Goal: Task Accomplishment & Management: Use online tool/utility

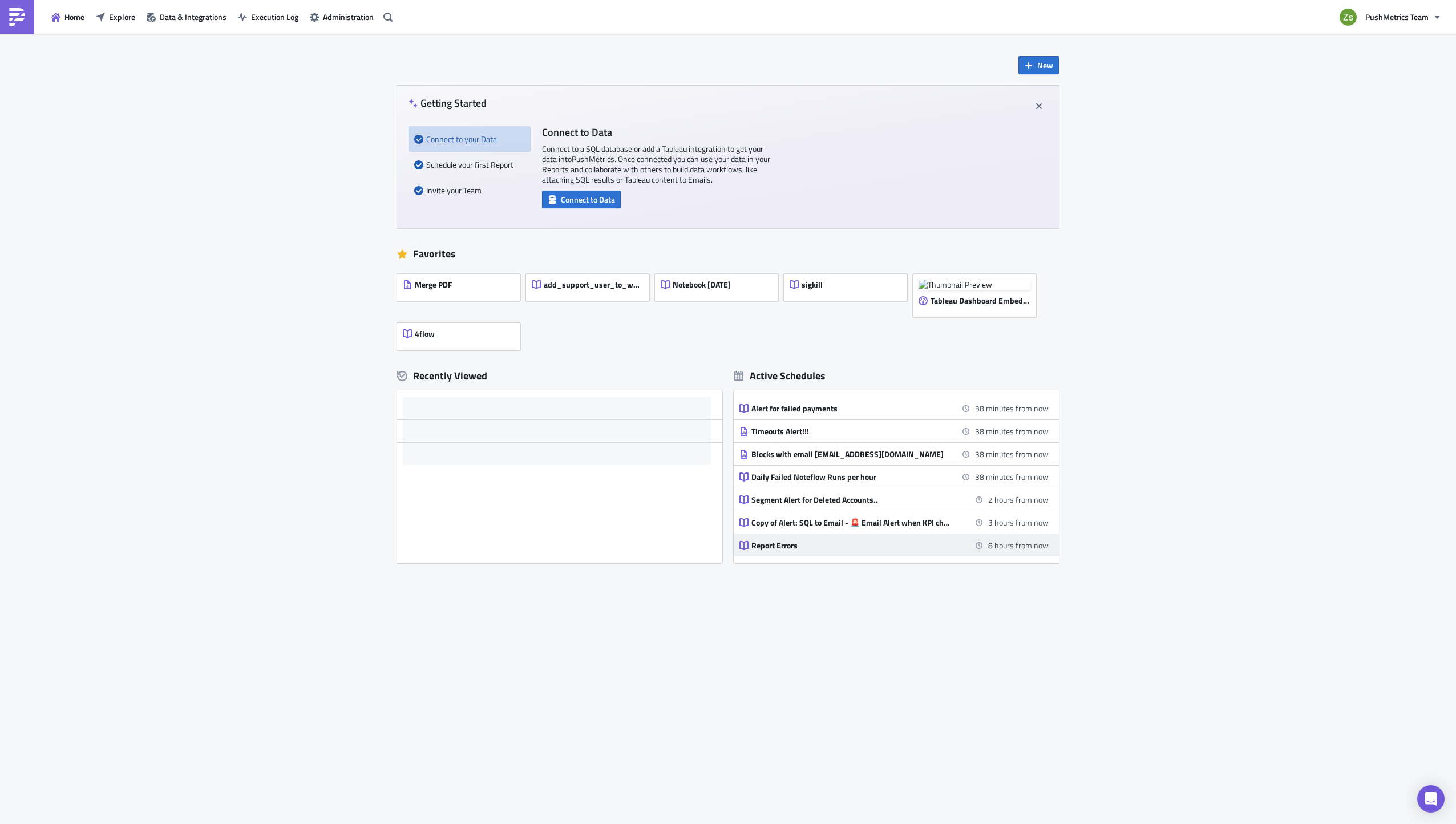
scroll to position [274, 0]
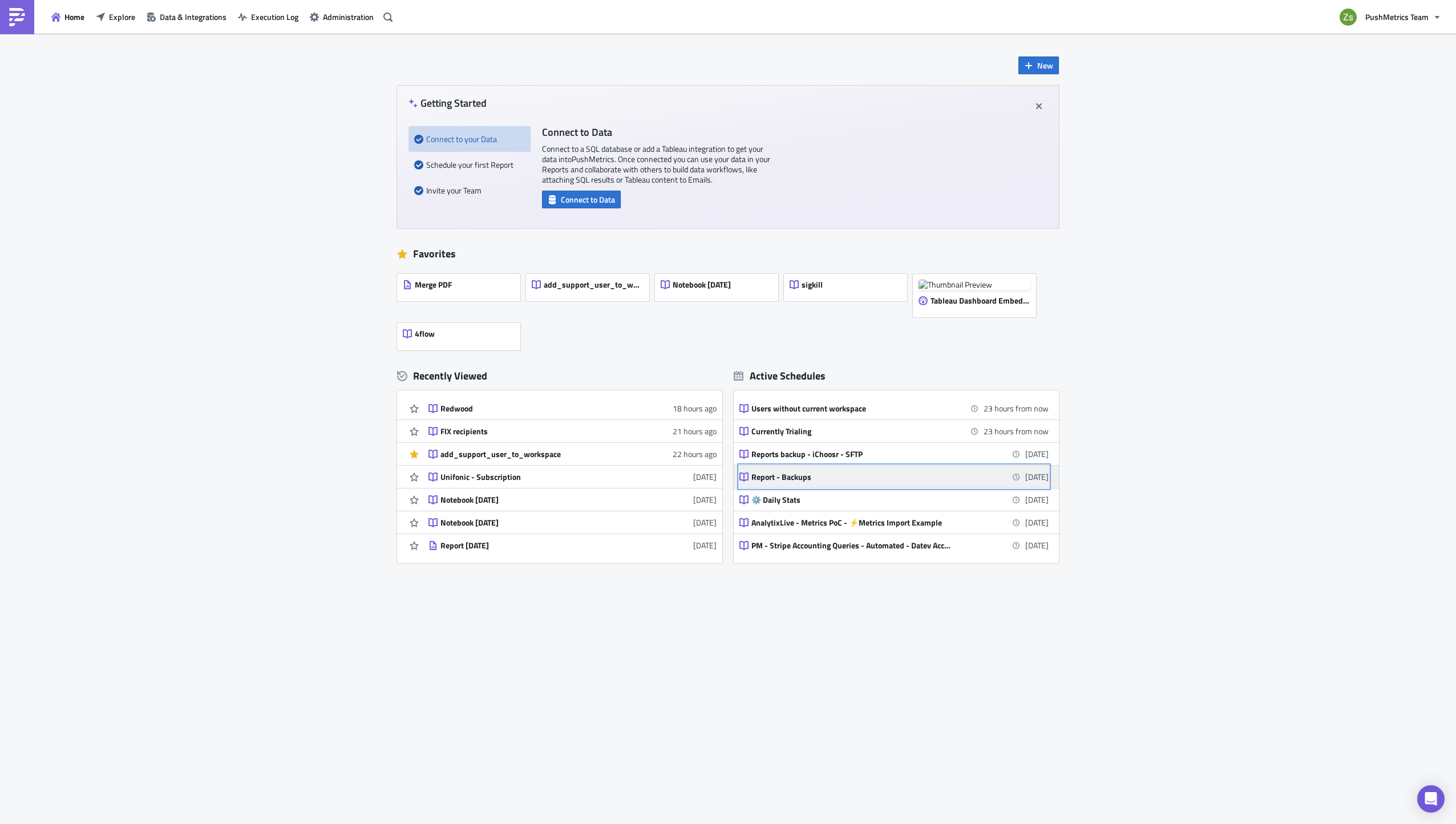
click at [918, 482] on link "Report - Backups [DATE]" at bounding box center [894, 476] width 309 height 22
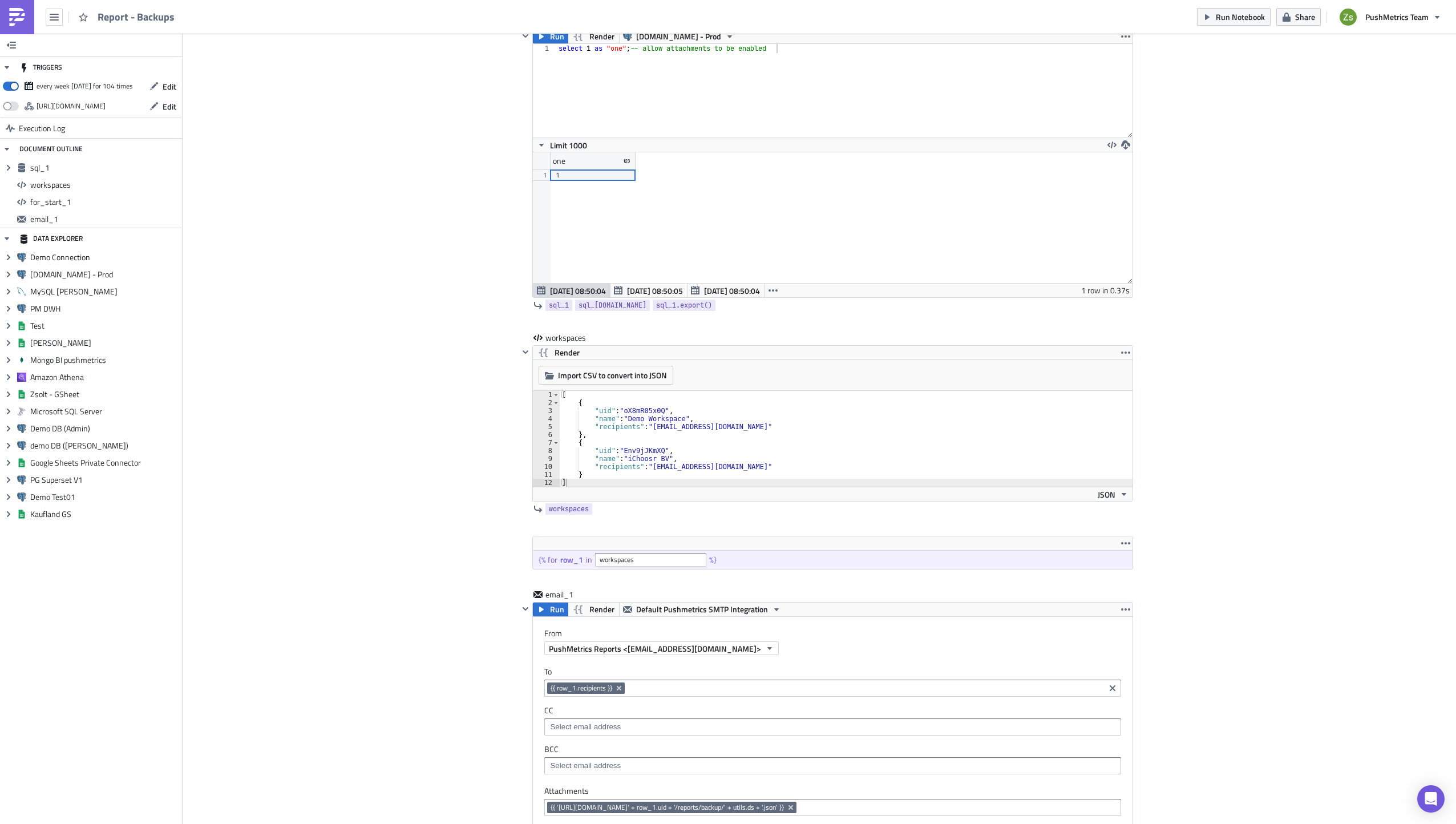
scroll to position [171, 0]
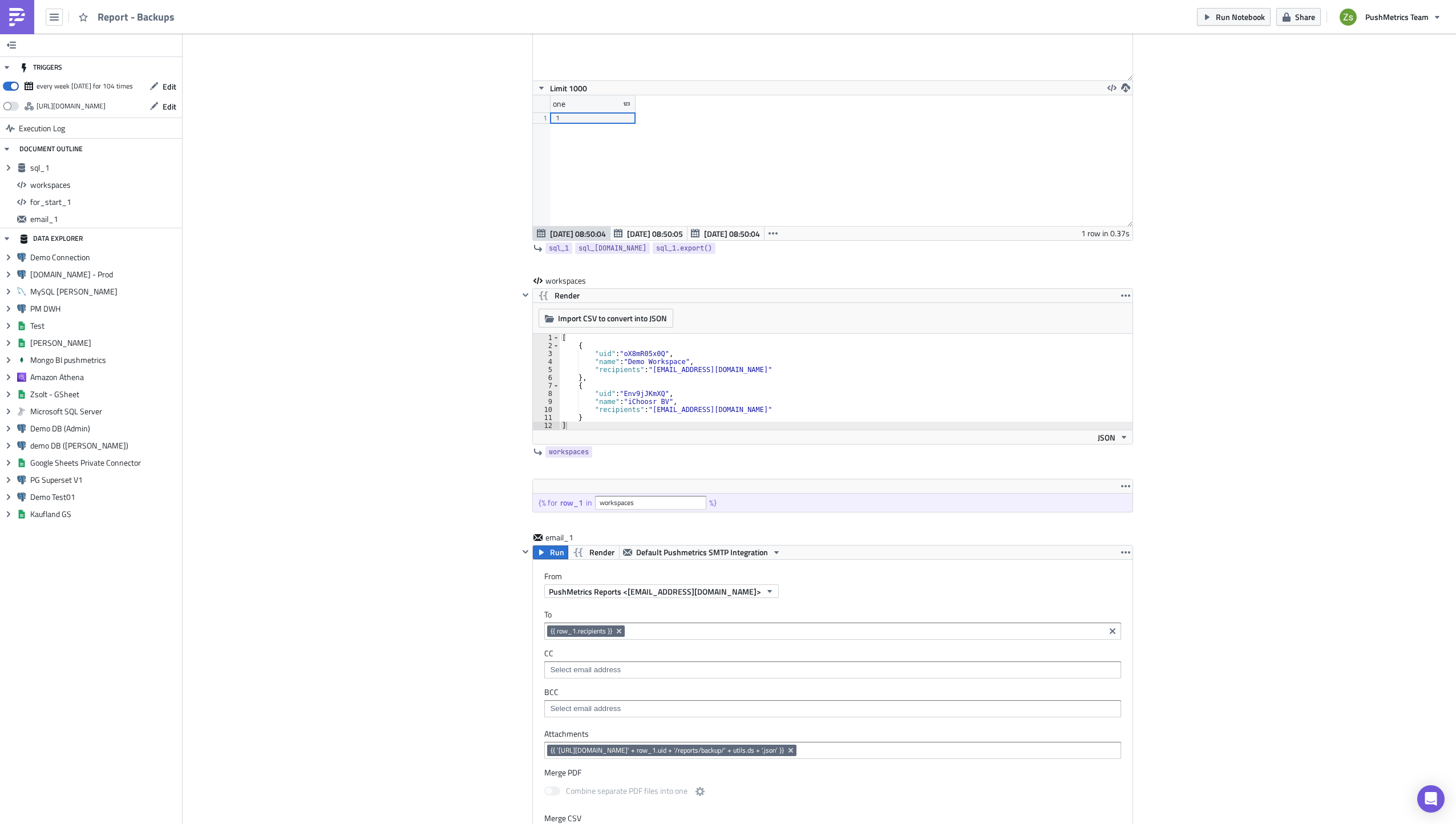
click at [22, 12] on img at bounding box center [17, 17] width 19 height 19
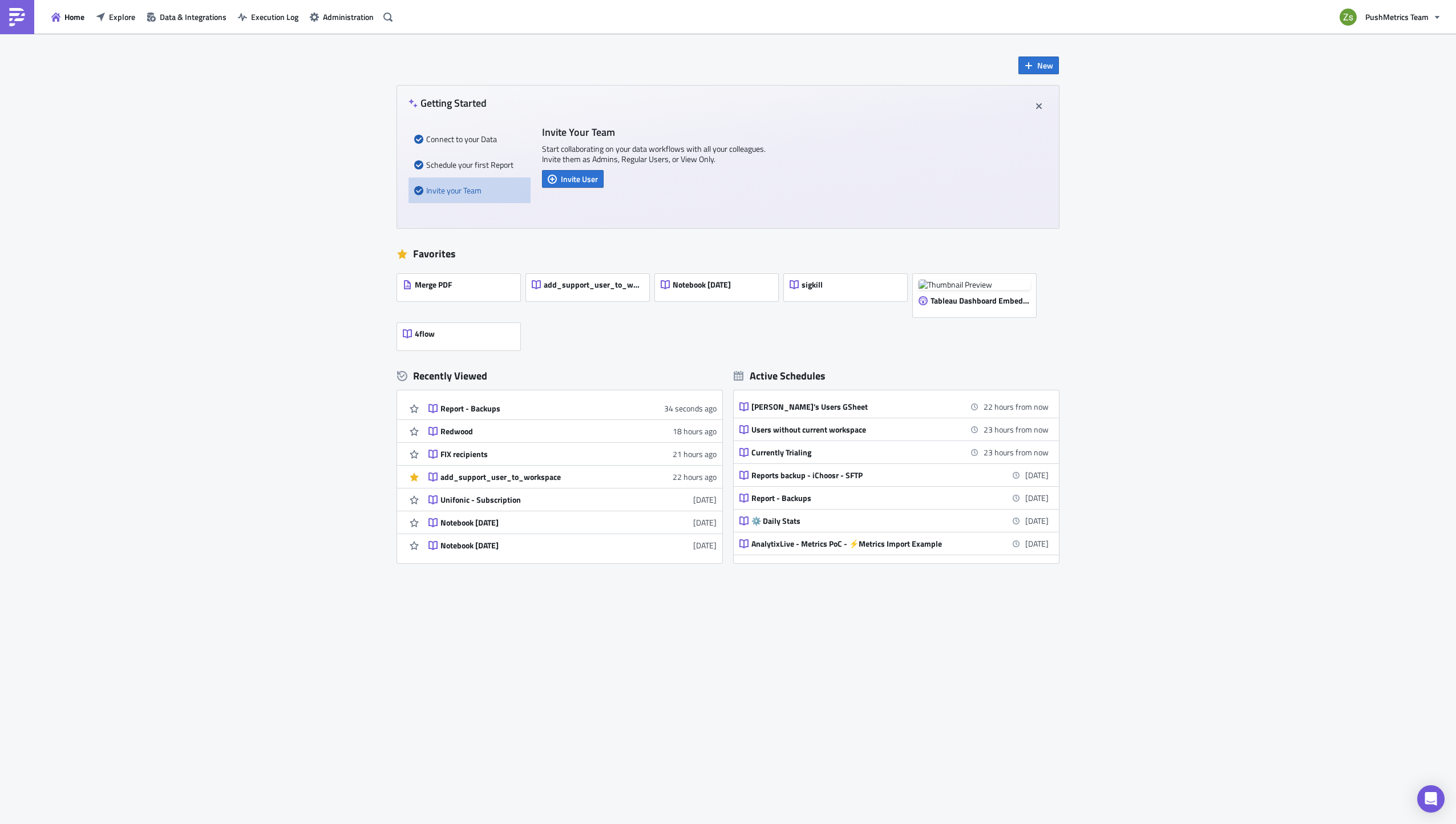
scroll to position [274, 0]
click at [925, 459] on link "Reports backup - iChoosr - SFTP [DATE]" at bounding box center [894, 454] width 309 height 22
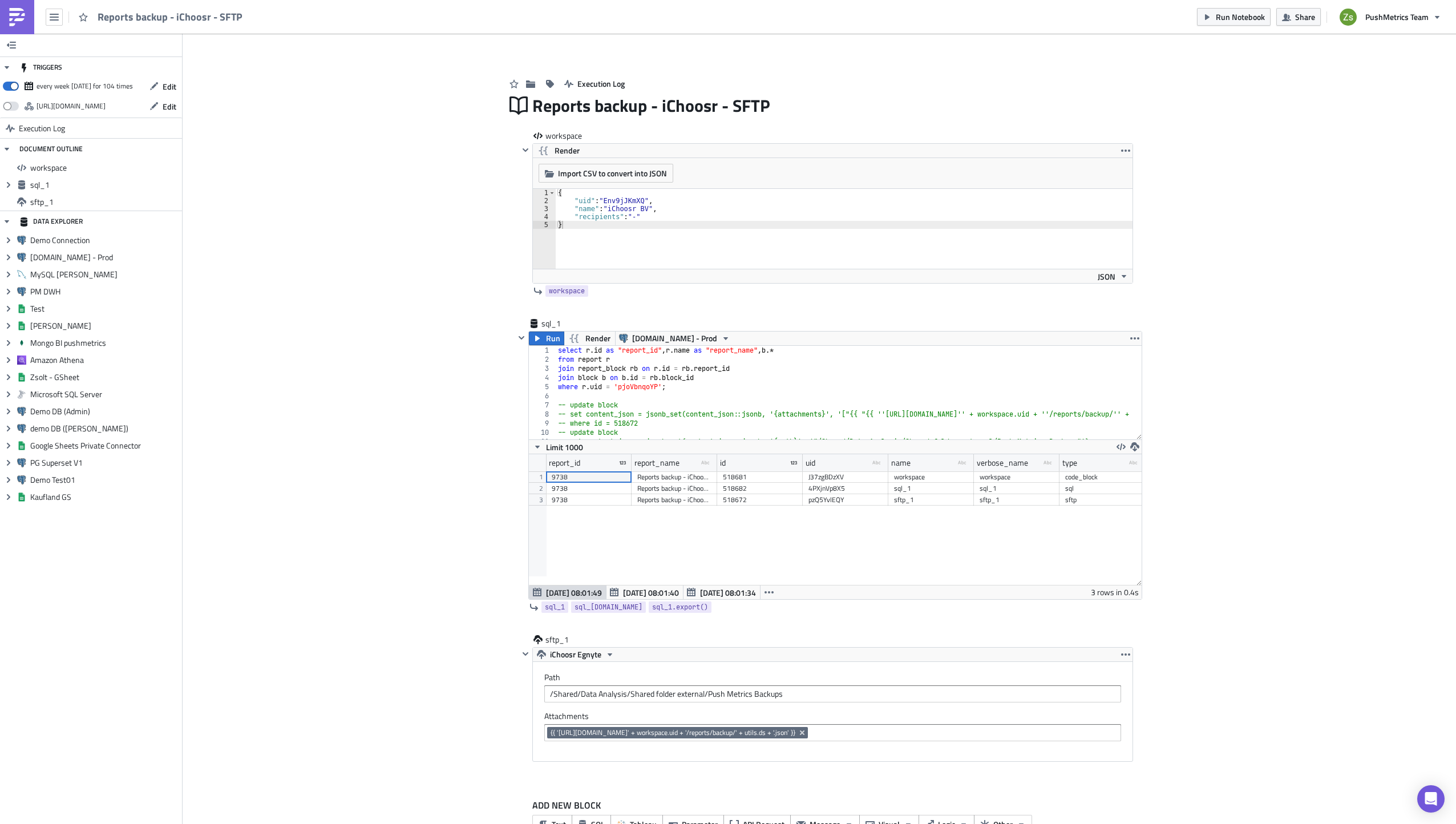
scroll to position [131, 613]
click at [193, 457] on div "Add Image Execution Log Reports backup - iChoosr - SFTP workspace Render Import…" at bounding box center [819, 447] width 1274 height 826
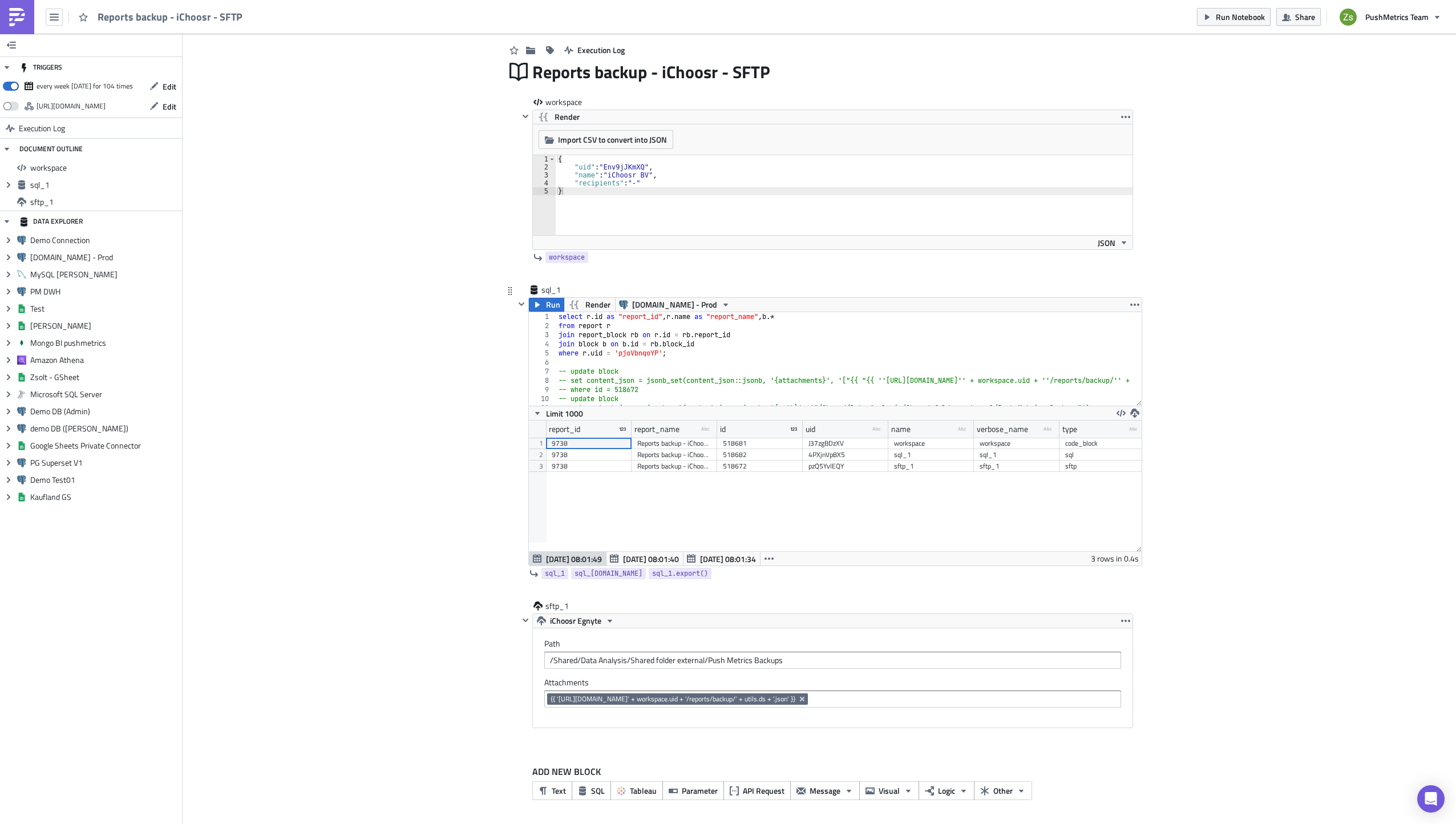
scroll to position [43, 0]
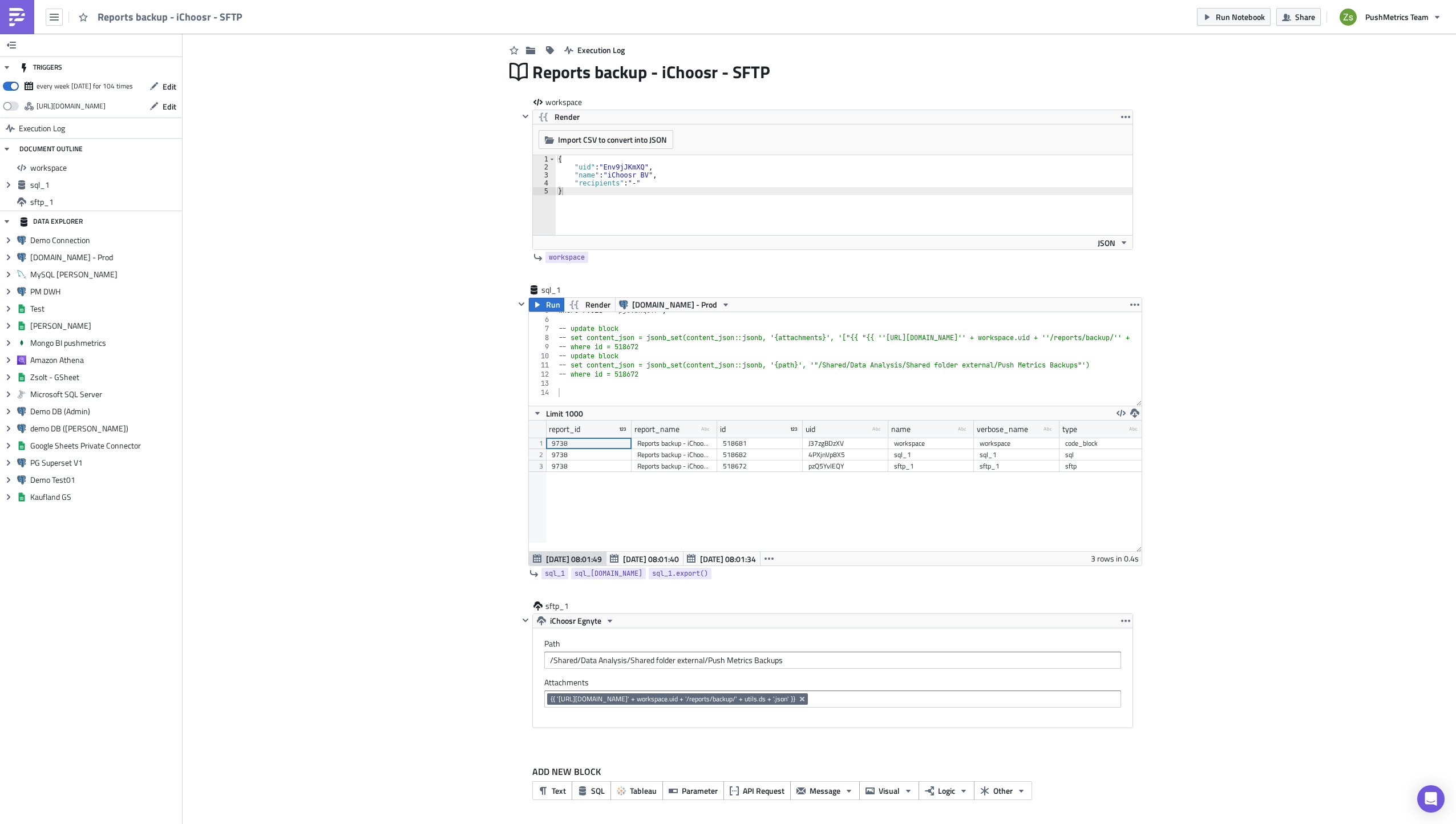
click at [471, 751] on div "Add Image Execution Log Reports backup - iChoosr - SFTP workspace Render Import…" at bounding box center [819, 413] width 1274 height 826
